Goal: Task Accomplishment & Management: Use online tool/utility

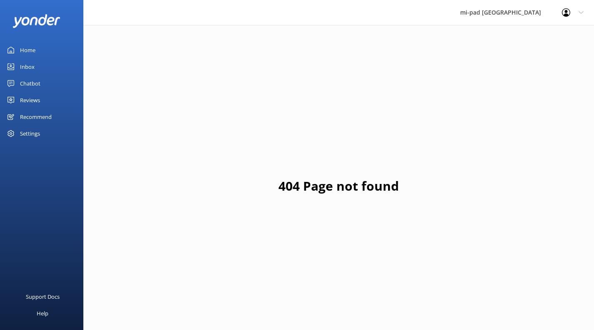
click at [41, 81] on link "Chatbot" at bounding box center [41, 83] width 83 height 17
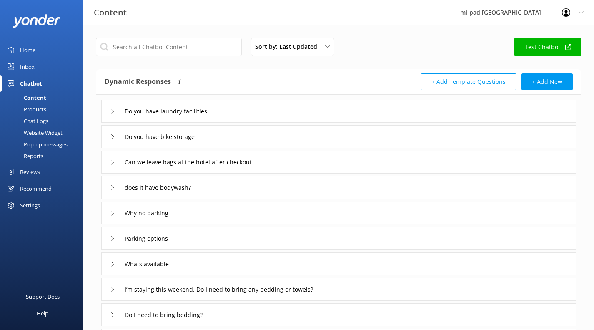
click at [43, 123] on div "Chat Logs" at bounding box center [26, 121] width 43 height 12
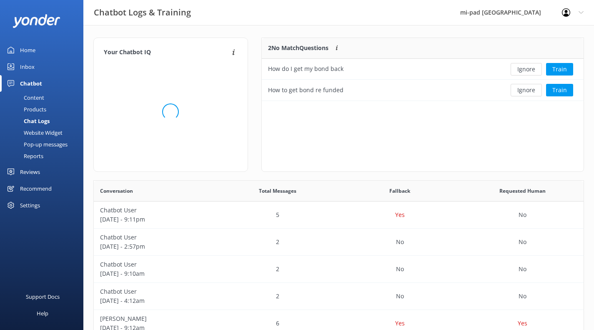
scroll to position [7, 7]
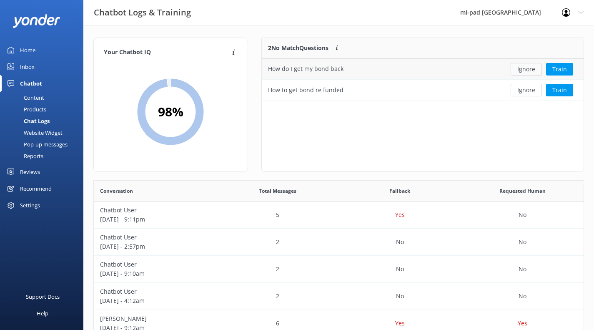
click at [531, 72] on button "Ignore" at bounding box center [526, 69] width 31 height 13
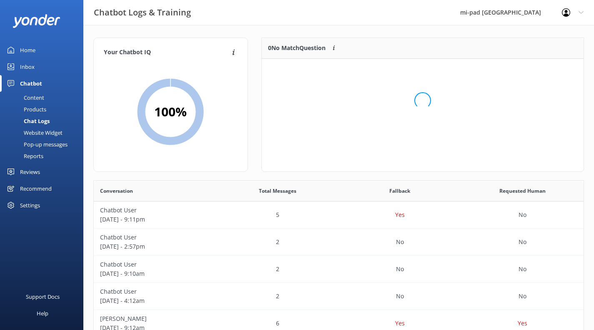
scroll to position [98, 316]
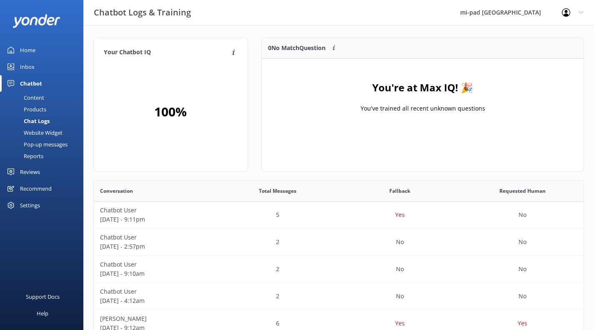
scroll to position [286, 484]
